Goal: Information Seeking & Learning: Learn about a topic

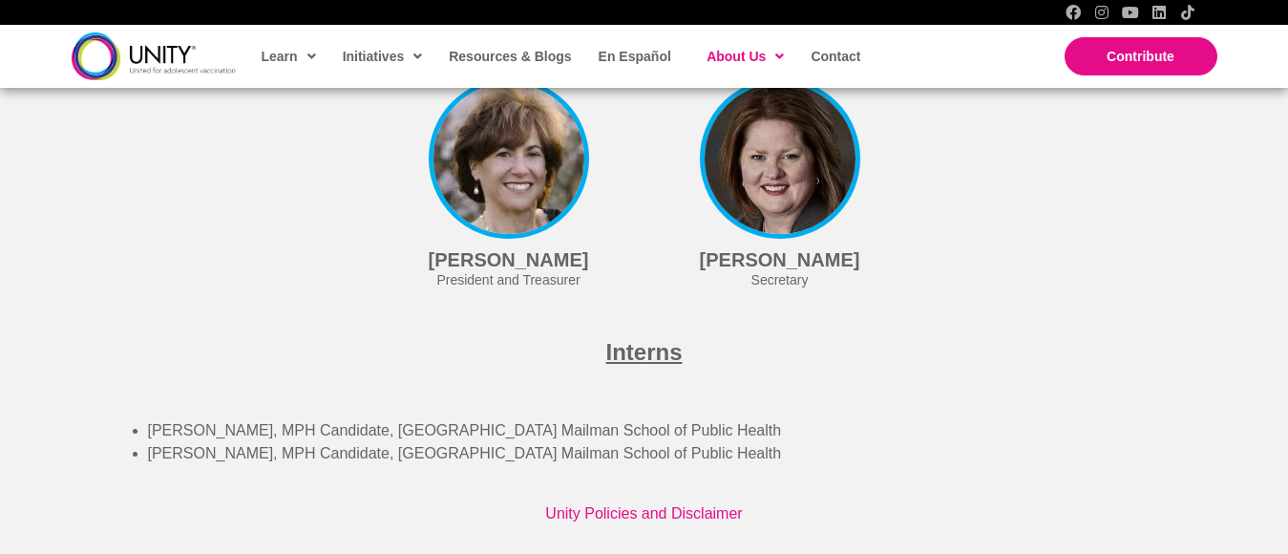
scroll to position [5197, 0]
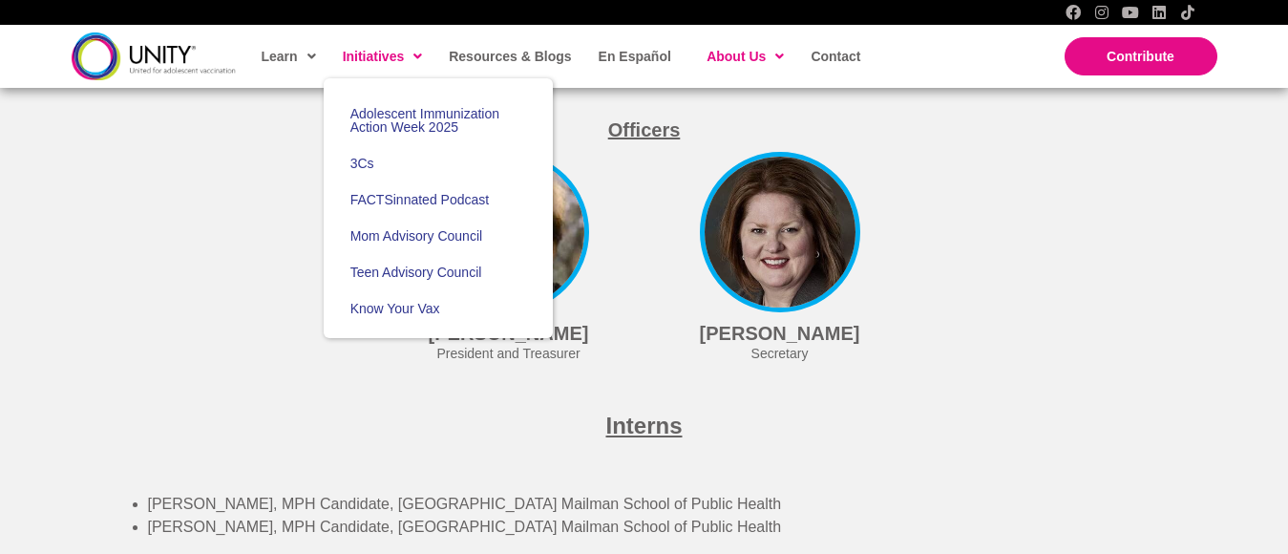
click at [427, 55] on link "Initiatives" at bounding box center [381, 56] width 97 height 44
click at [419, 242] on span "Mom Advisory Council" at bounding box center [416, 235] width 133 height 15
click at [433, 275] on span "Teen Advisory Council" at bounding box center [416, 271] width 132 height 15
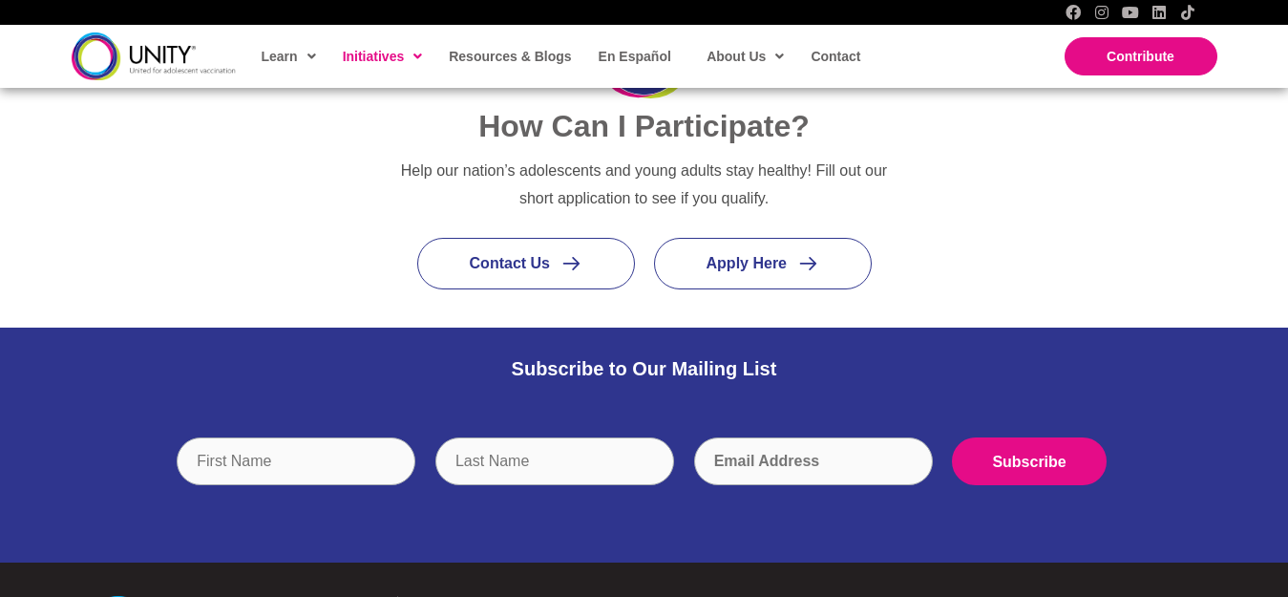
scroll to position [2657, 0]
